Goal: Browse casually

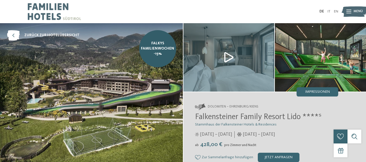
click at [311, 93] on span "Impressionen" at bounding box center [318, 92] width 25 height 4
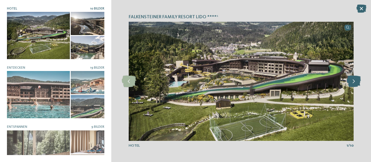
click at [355, 81] on icon at bounding box center [353, 82] width 14 height 12
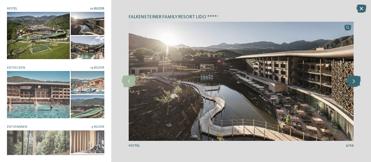
click at [355, 81] on icon at bounding box center [353, 82] width 14 height 12
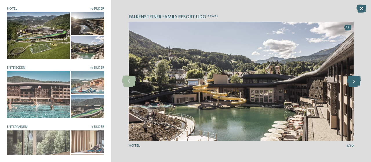
click at [355, 81] on icon at bounding box center [353, 82] width 14 height 12
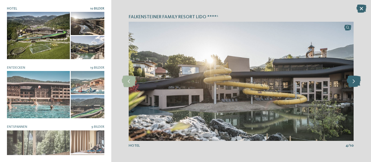
click at [355, 81] on icon at bounding box center [353, 82] width 14 height 12
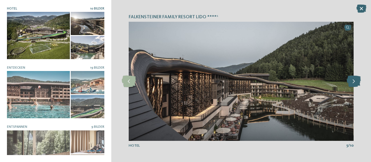
click at [355, 81] on icon at bounding box center [353, 82] width 14 height 12
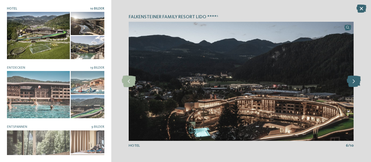
click at [355, 81] on icon at bounding box center [353, 82] width 14 height 12
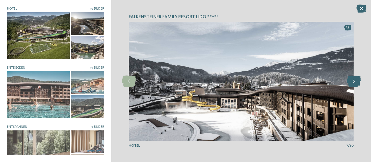
click at [355, 81] on icon at bounding box center [353, 82] width 14 height 12
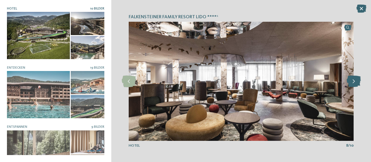
click at [355, 81] on icon at bounding box center [353, 82] width 14 height 12
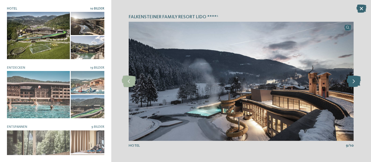
click at [355, 81] on icon at bounding box center [353, 82] width 14 height 12
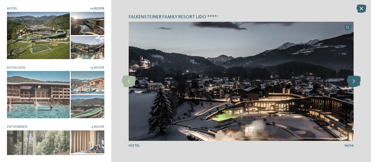
click at [355, 81] on icon at bounding box center [353, 82] width 14 height 12
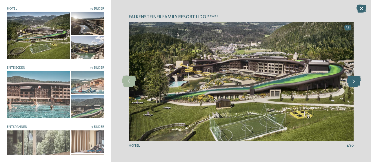
click at [355, 81] on icon at bounding box center [353, 82] width 14 height 12
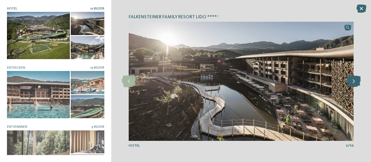
click at [355, 81] on icon at bounding box center [353, 82] width 14 height 12
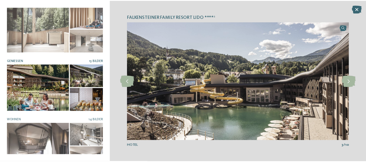
scroll to position [133, 0]
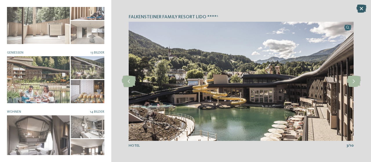
click at [362, 10] on icon at bounding box center [361, 9] width 10 height 8
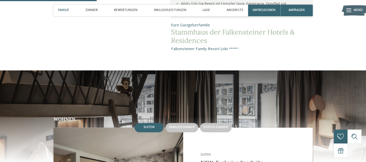
scroll to position [406, 0]
